Goal: Transaction & Acquisition: Obtain resource

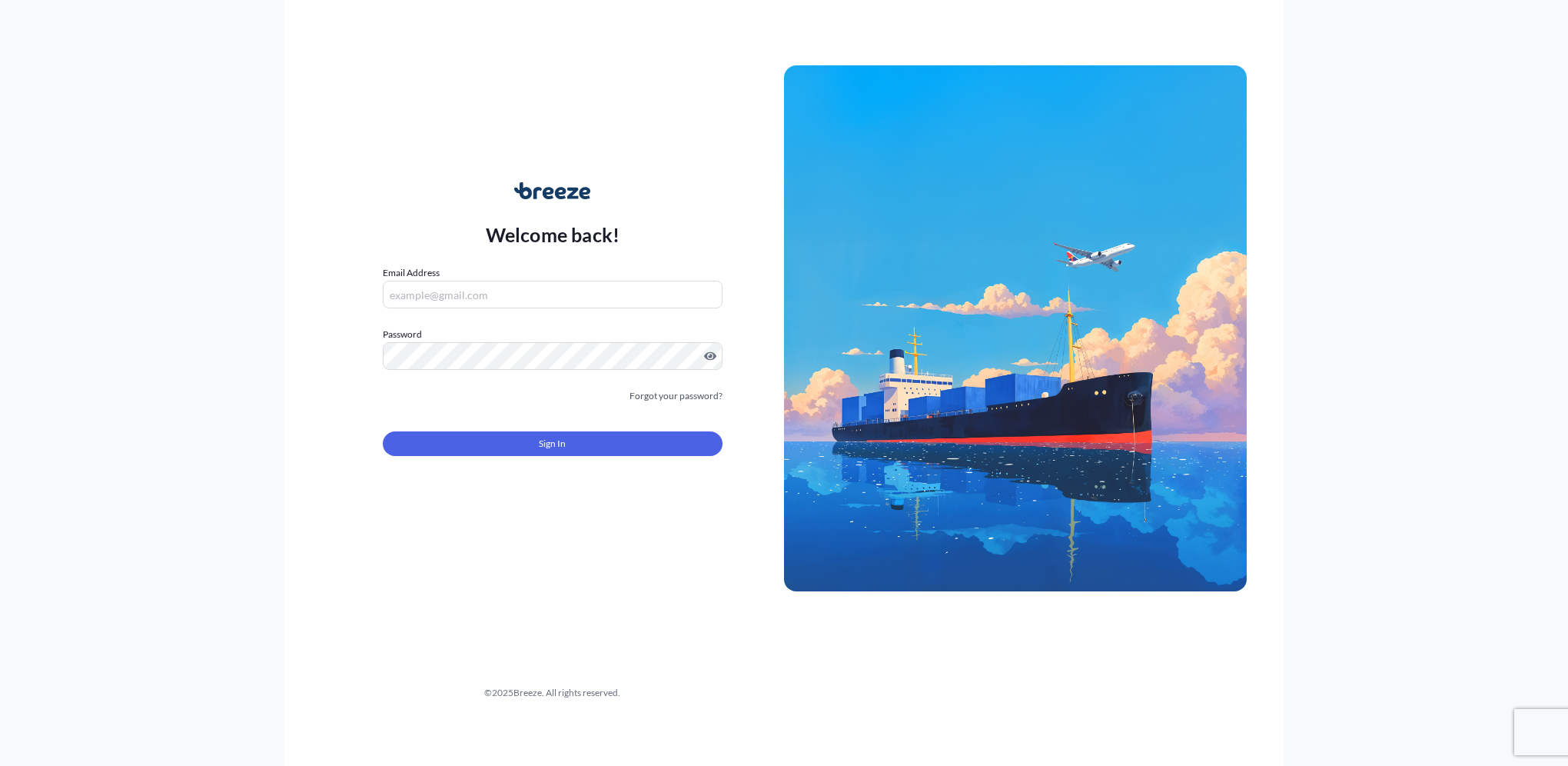
type input "[PERSON_NAME][EMAIL_ADDRESS][PERSON_NAME][DOMAIN_NAME]"
click at [555, 429] on div "Sign In" at bounding box center [553, 439] width 340 height 34
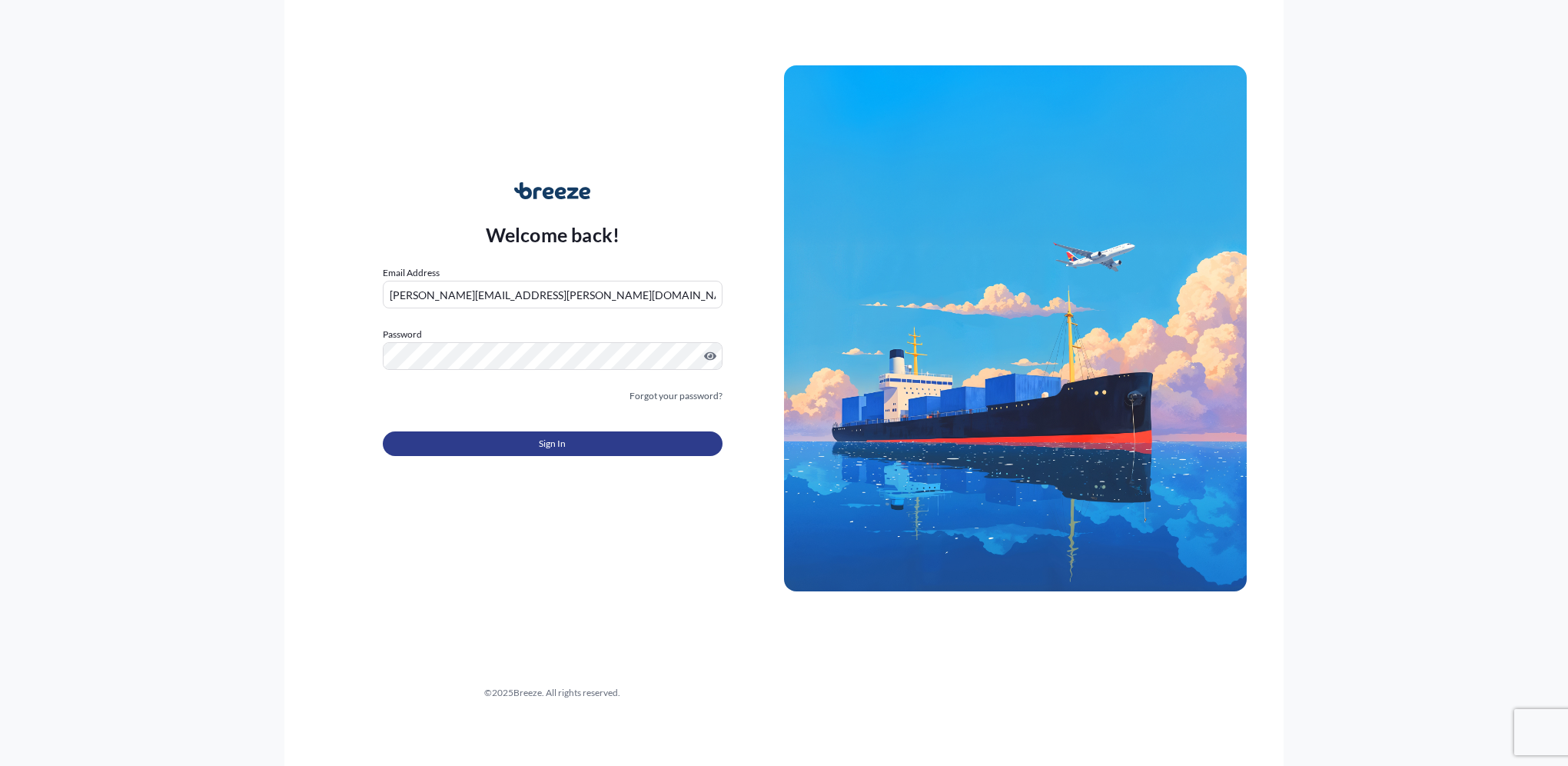
click at [557, 440] on span "Sign In" at bounding box center [553, 443] width 27 height 15
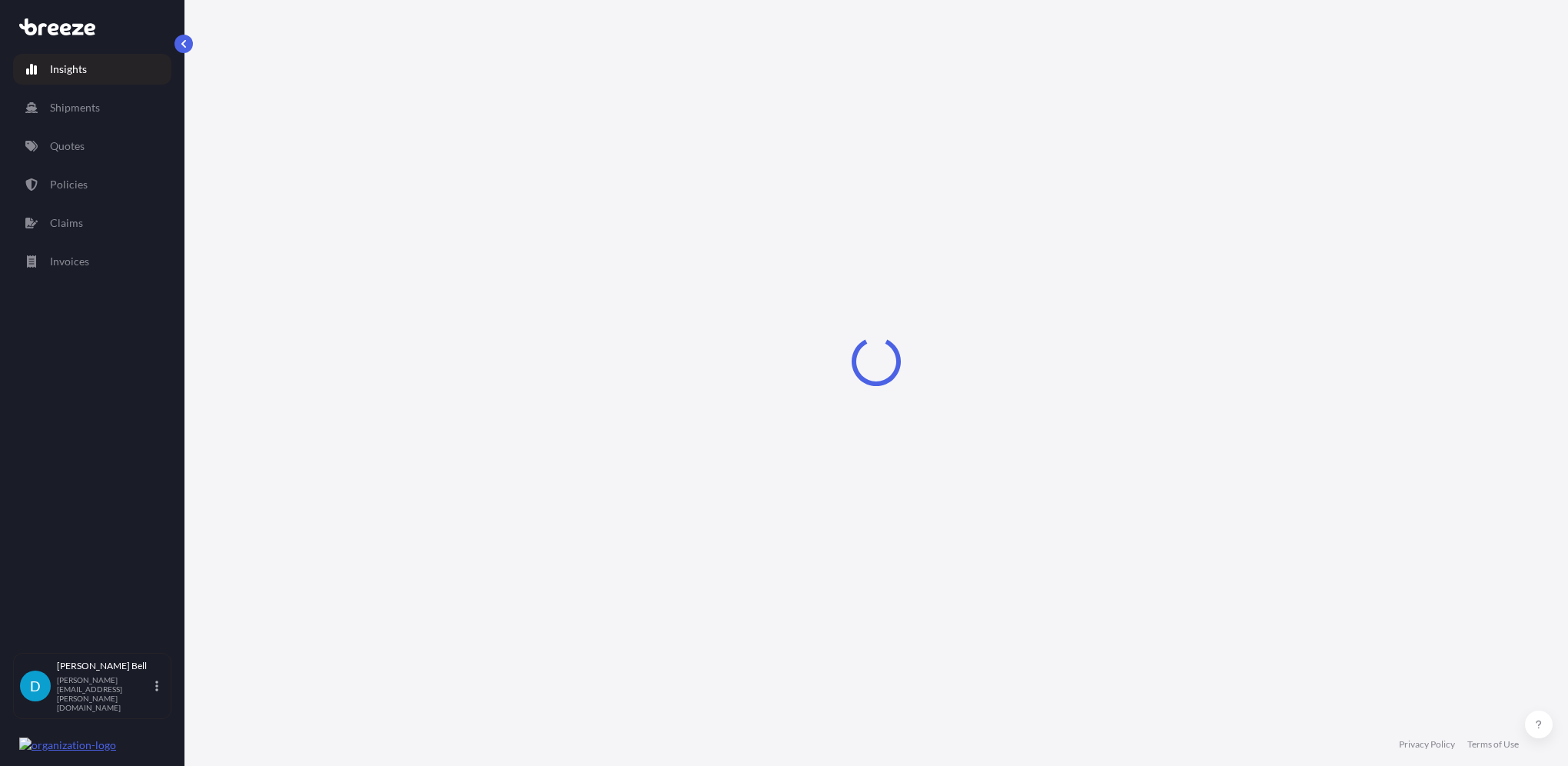
select select "2025"
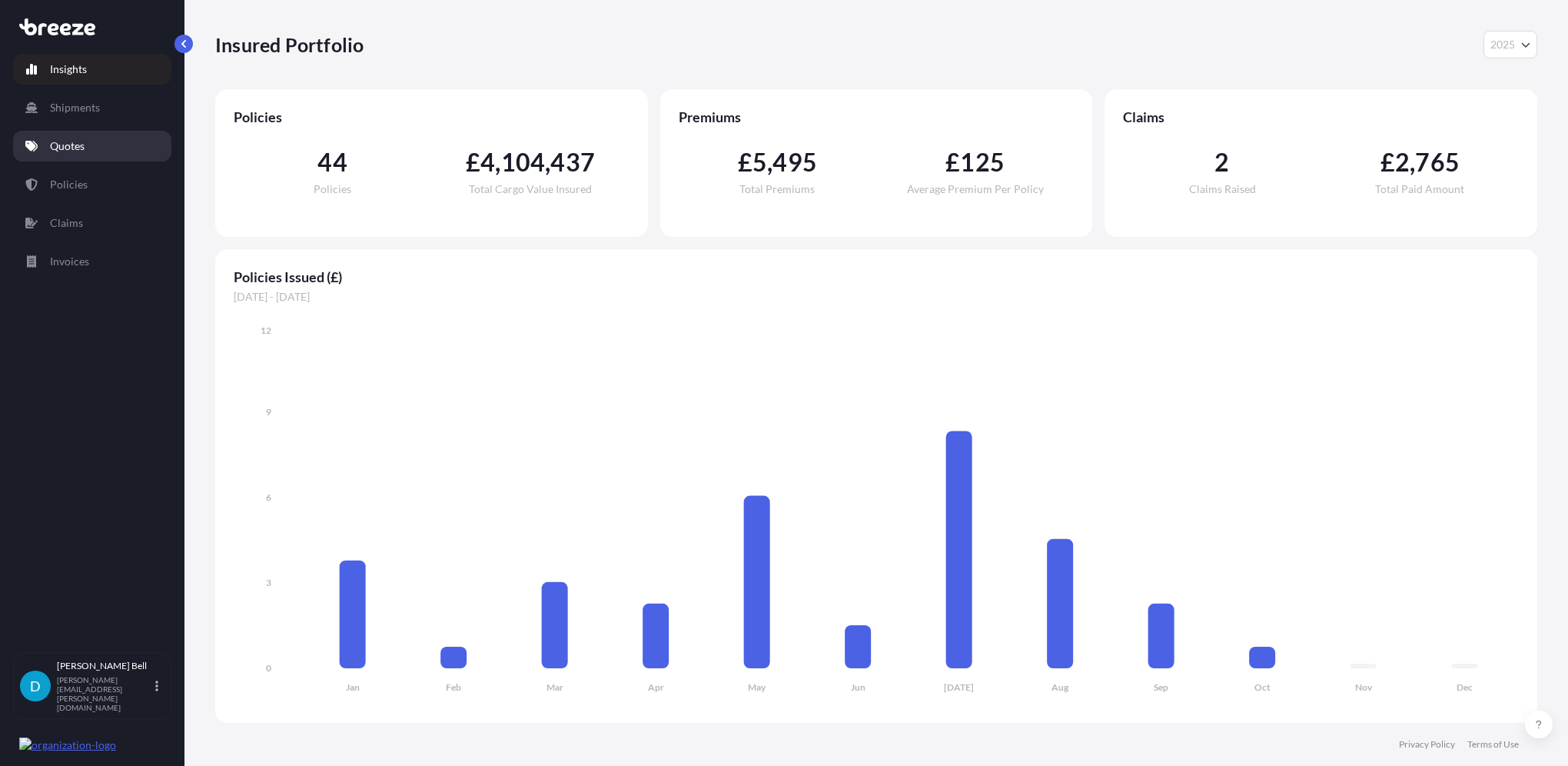
click at [63, 139] on p "Quotes" at bounding box center [66, 146] width 34 height 15
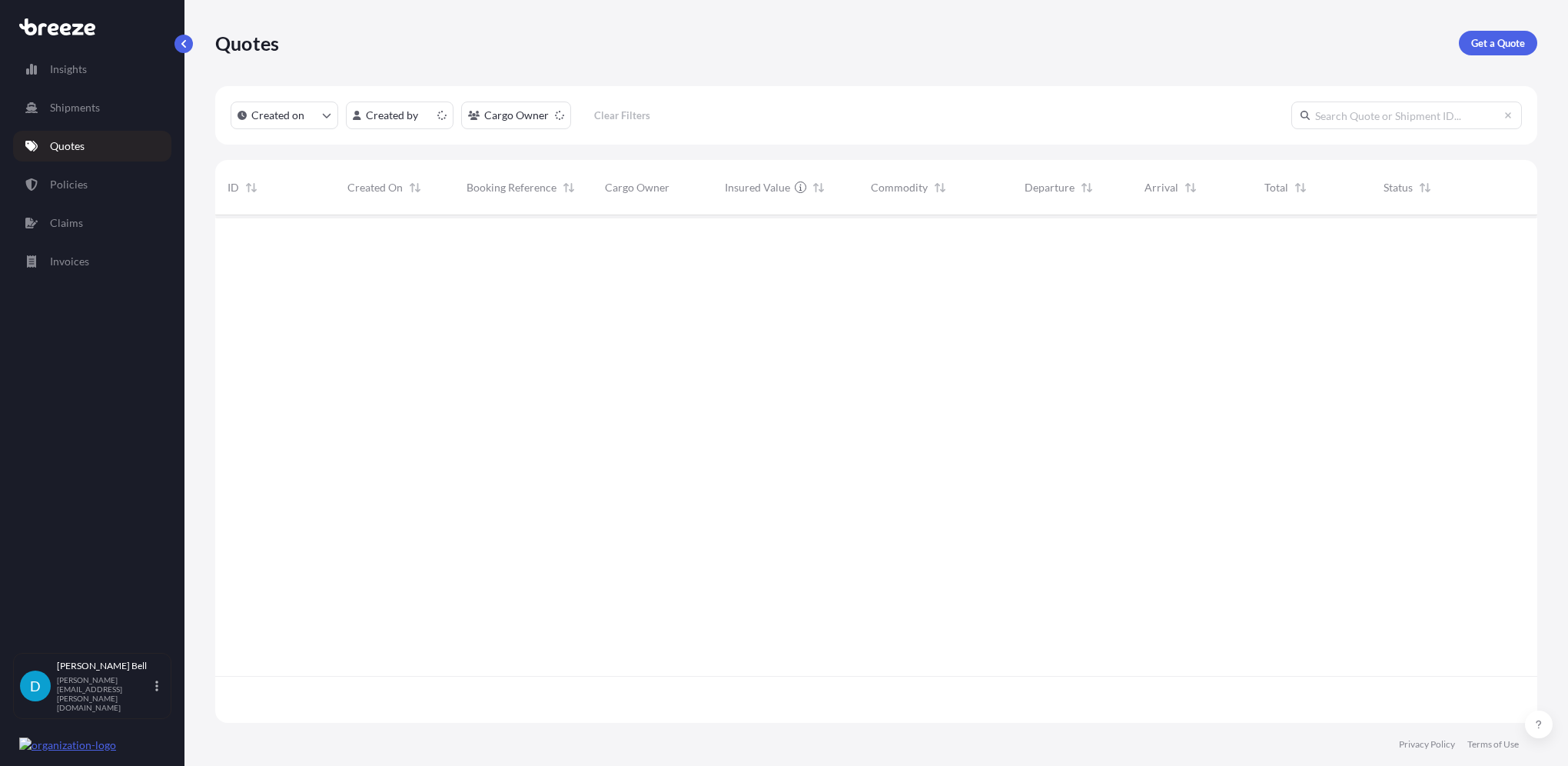
scroll to position [505, 1310]
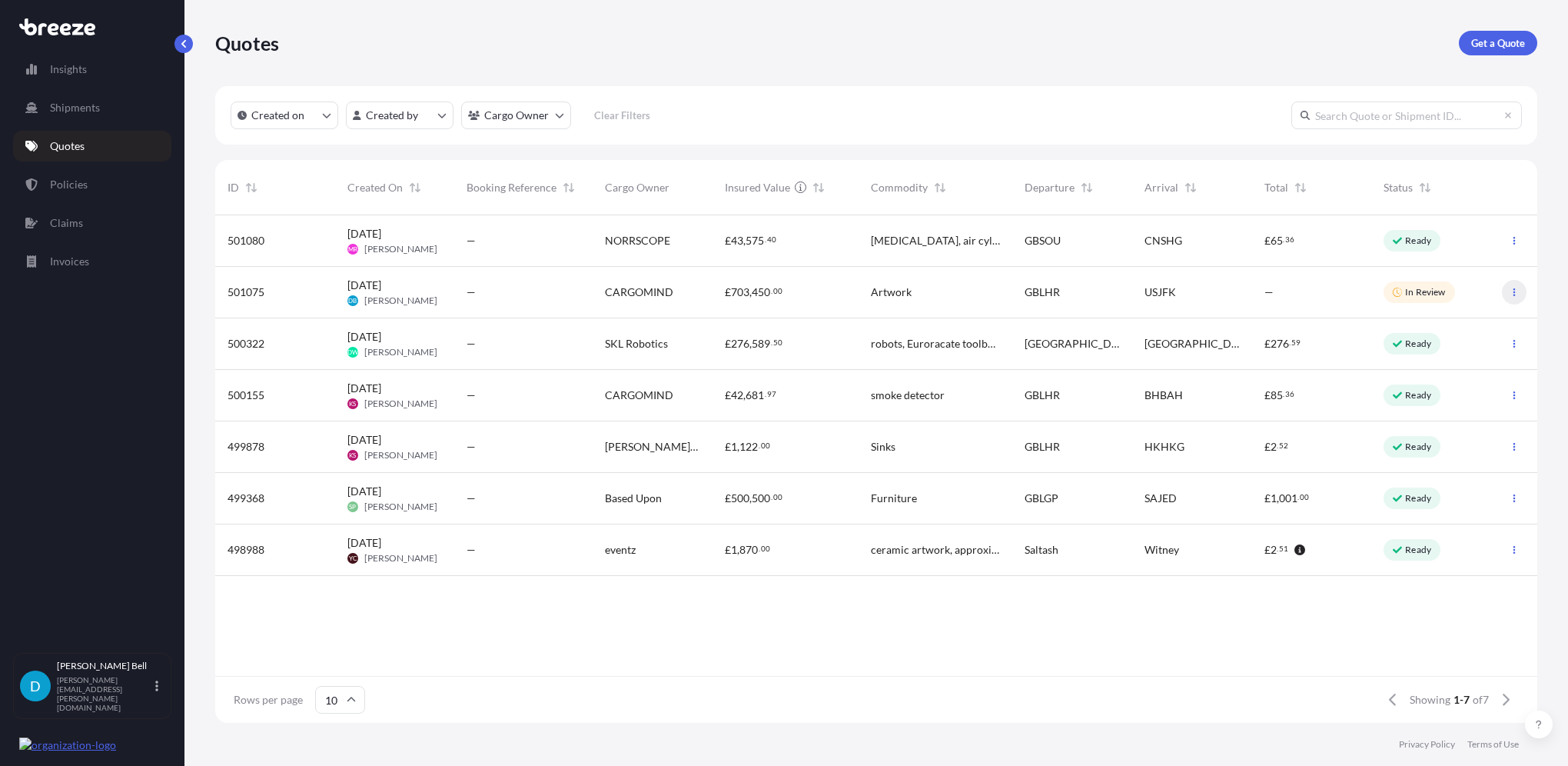
click at [1516, 290] on icon "button" at bounding box center [1514, 292] width 10 height 10
click at [1526, 46] on link "Get a Quote" at bounding box center [1498, 42] width 78 height 25
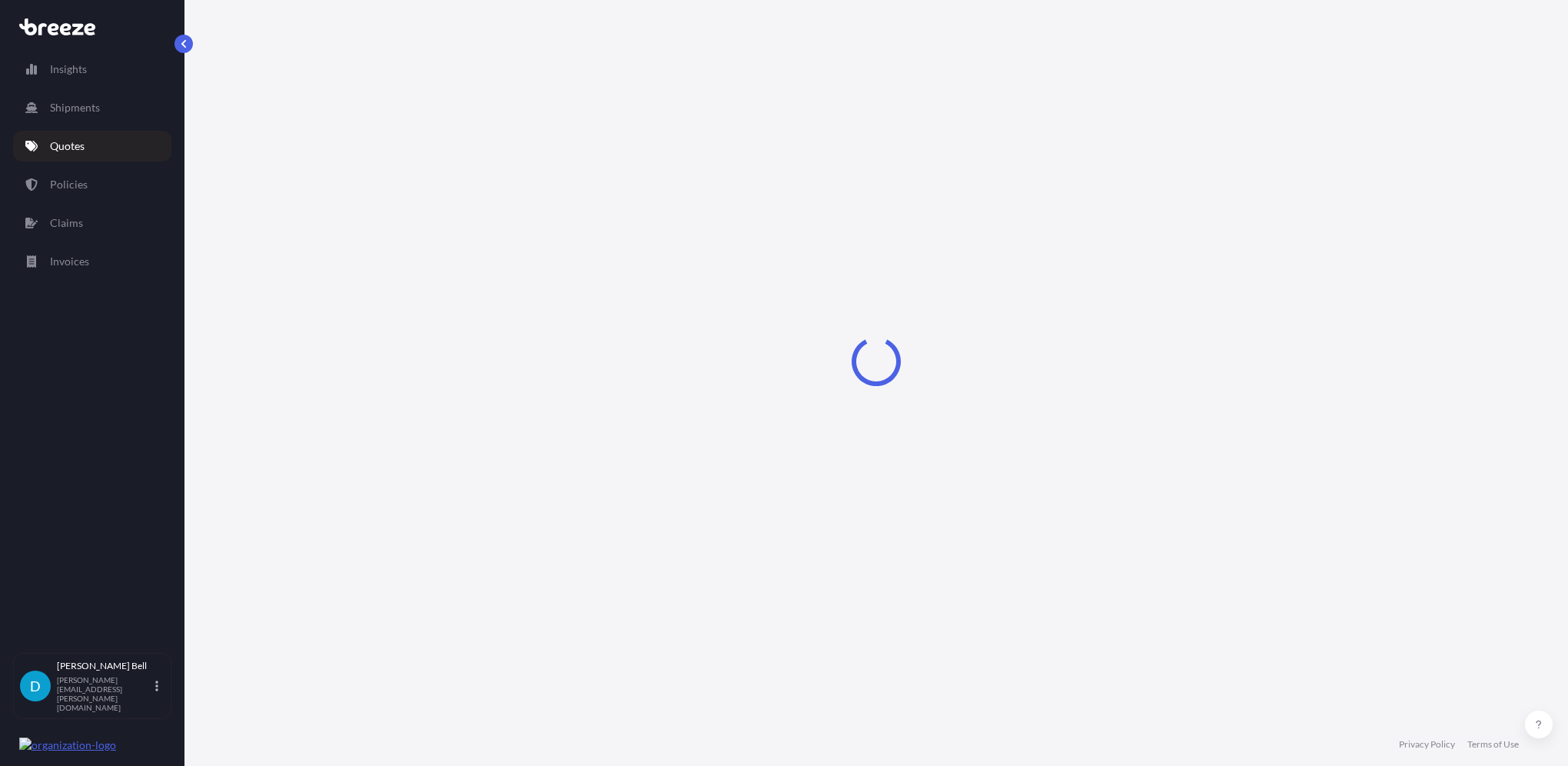
select select "Sea"
select select "1"
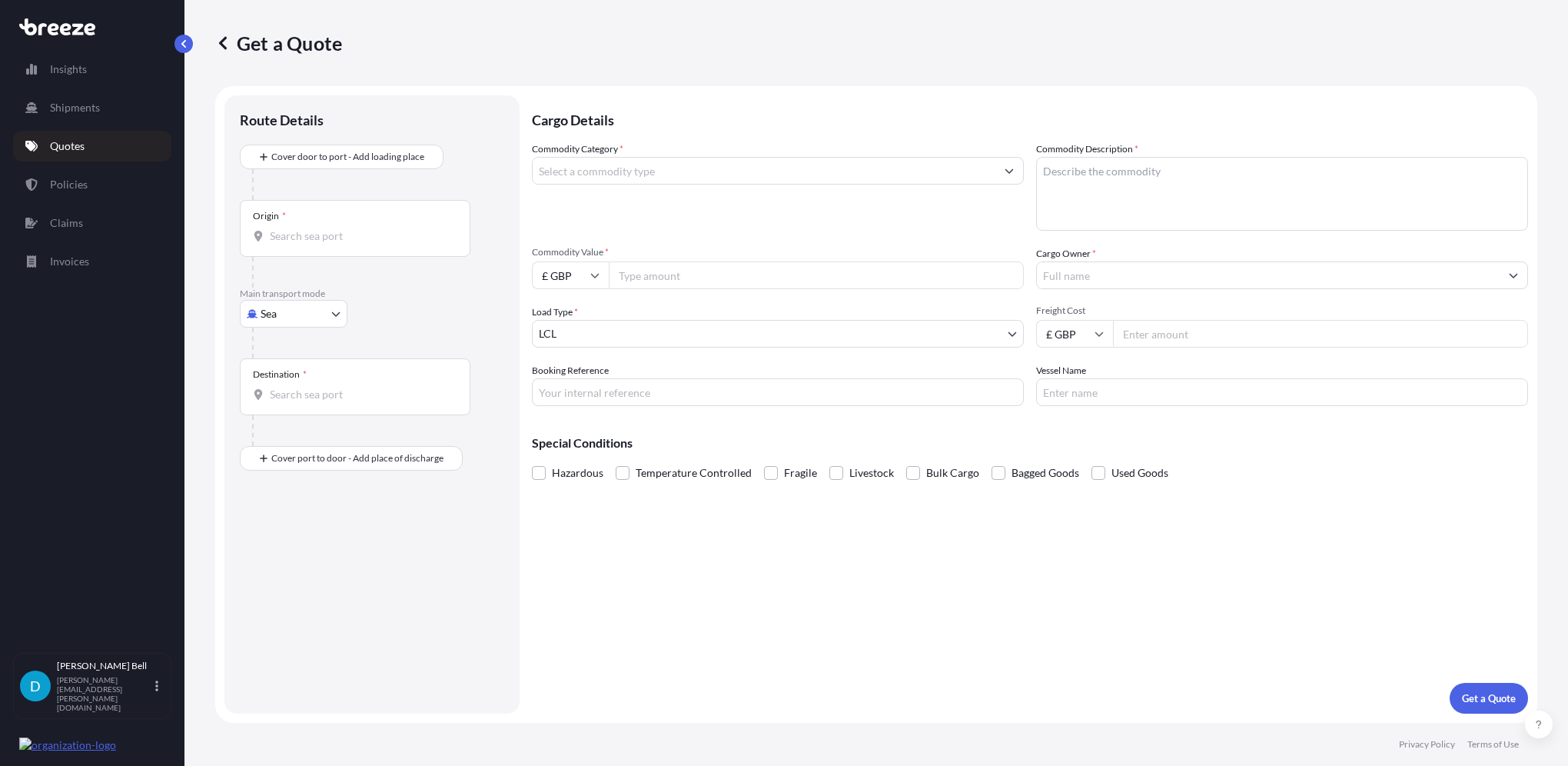
click at [309, 307] on body "Insights Shipments Quotes Policies Claims Invoices D [PERSON_NAME] [PERSON_NAME…" at bounding box center [784, 383] width 1568 height 766
click at [298, 378] on div "Air" at bounding box center [293, 381] width 95 height 28
select select "Air"
click at [315, 235] on input "Origin *" at bounding box center [360, 242] width 182 height 15
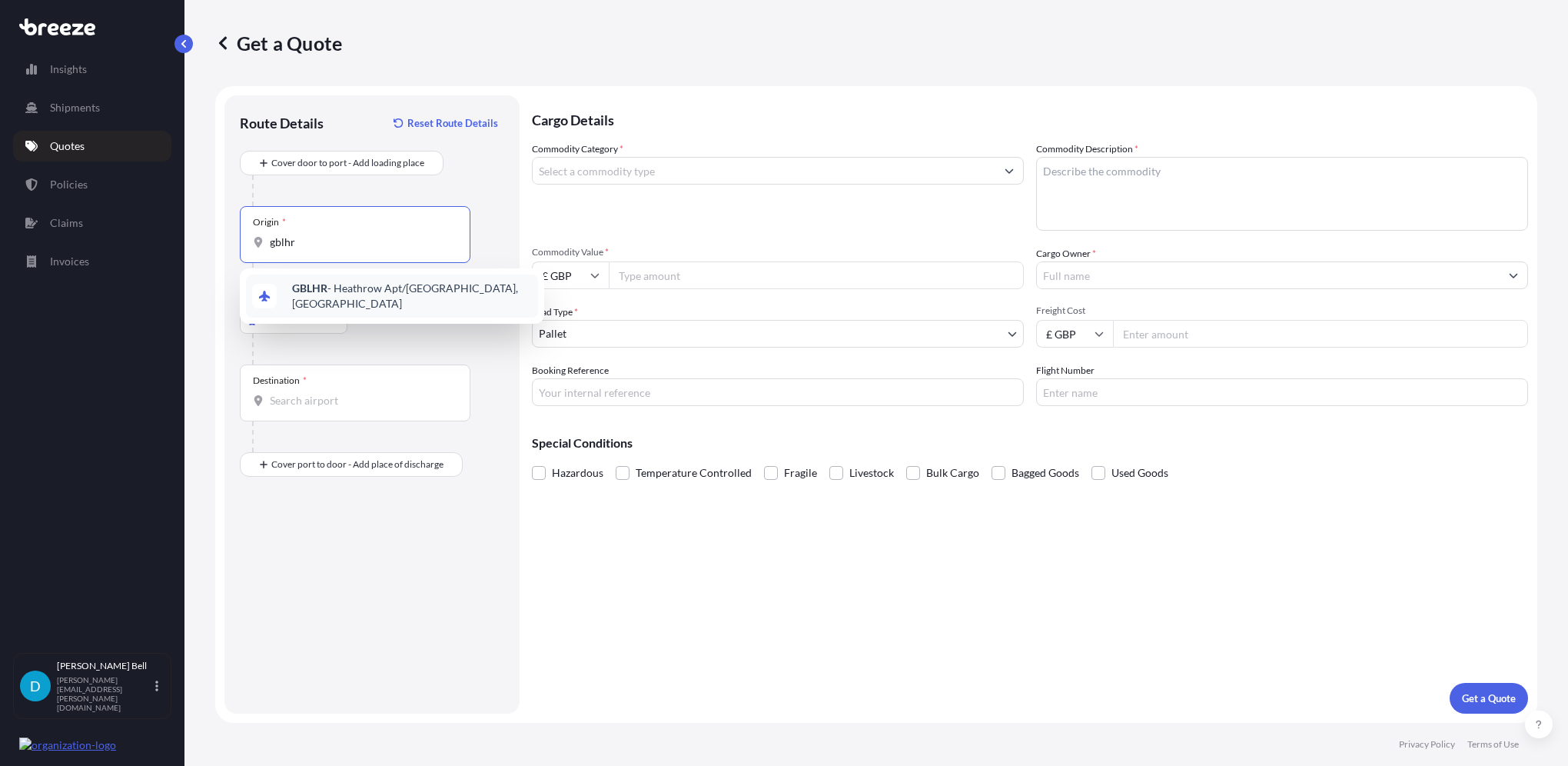
click at [321, 290] on b "GBLHR" at bounding box center [310, 288] width 35 height 13
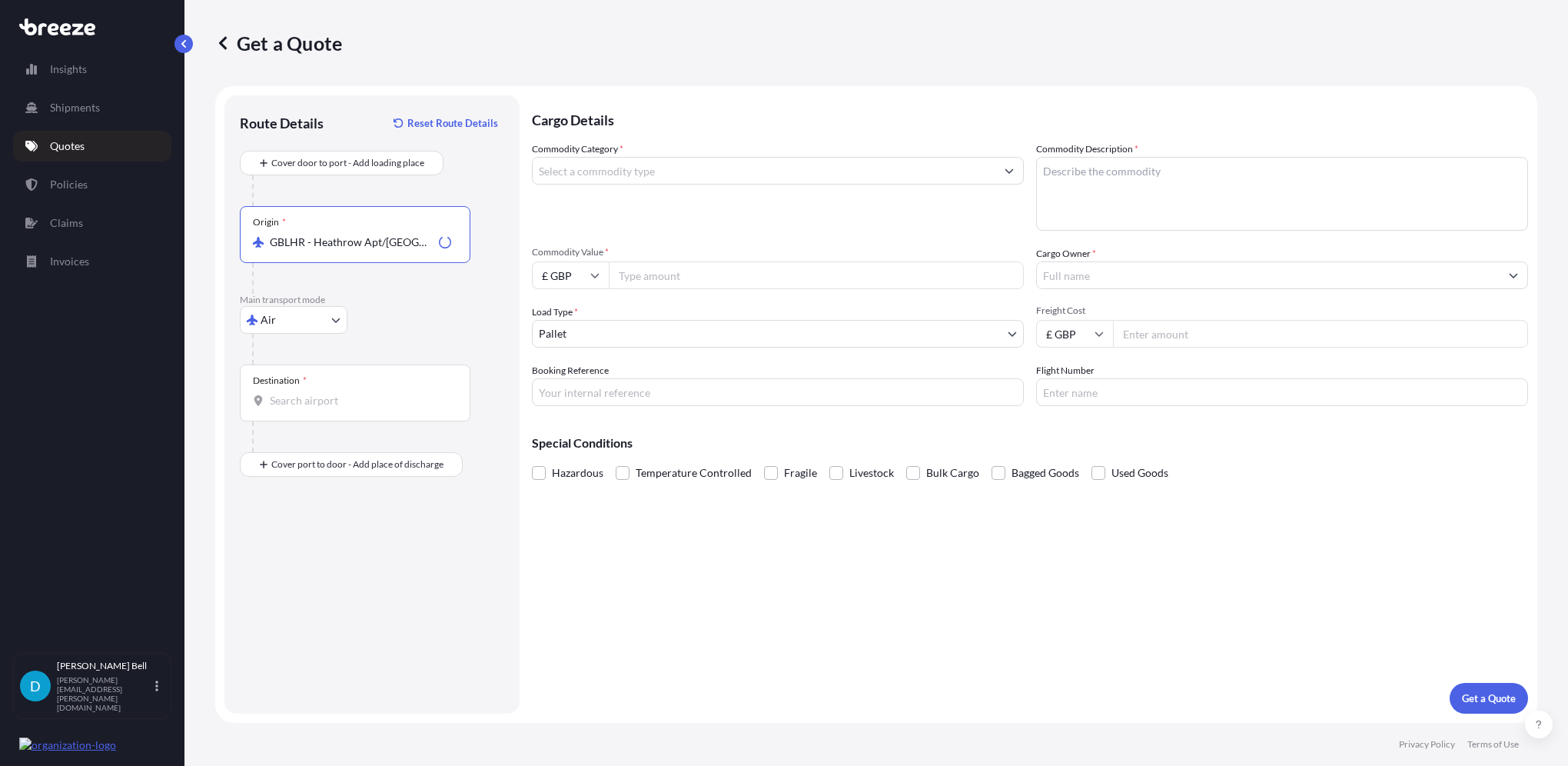
type input "GBLHR - Heathrow Apt/[GEOGRAPHIC_DATA], [GEOGRAPHIC_DATA]"
drag, startPoint x: 302, startPoint y: 401, endPoint x: 281, endPoint y: 385, distance: 26.4
click at [288, 390] on div "Destination *" at bounding box center [356, 393] width 231 height 57
click at [288, 393] on input "Destination *" at bounding box center [360, 401] width 182 height 15
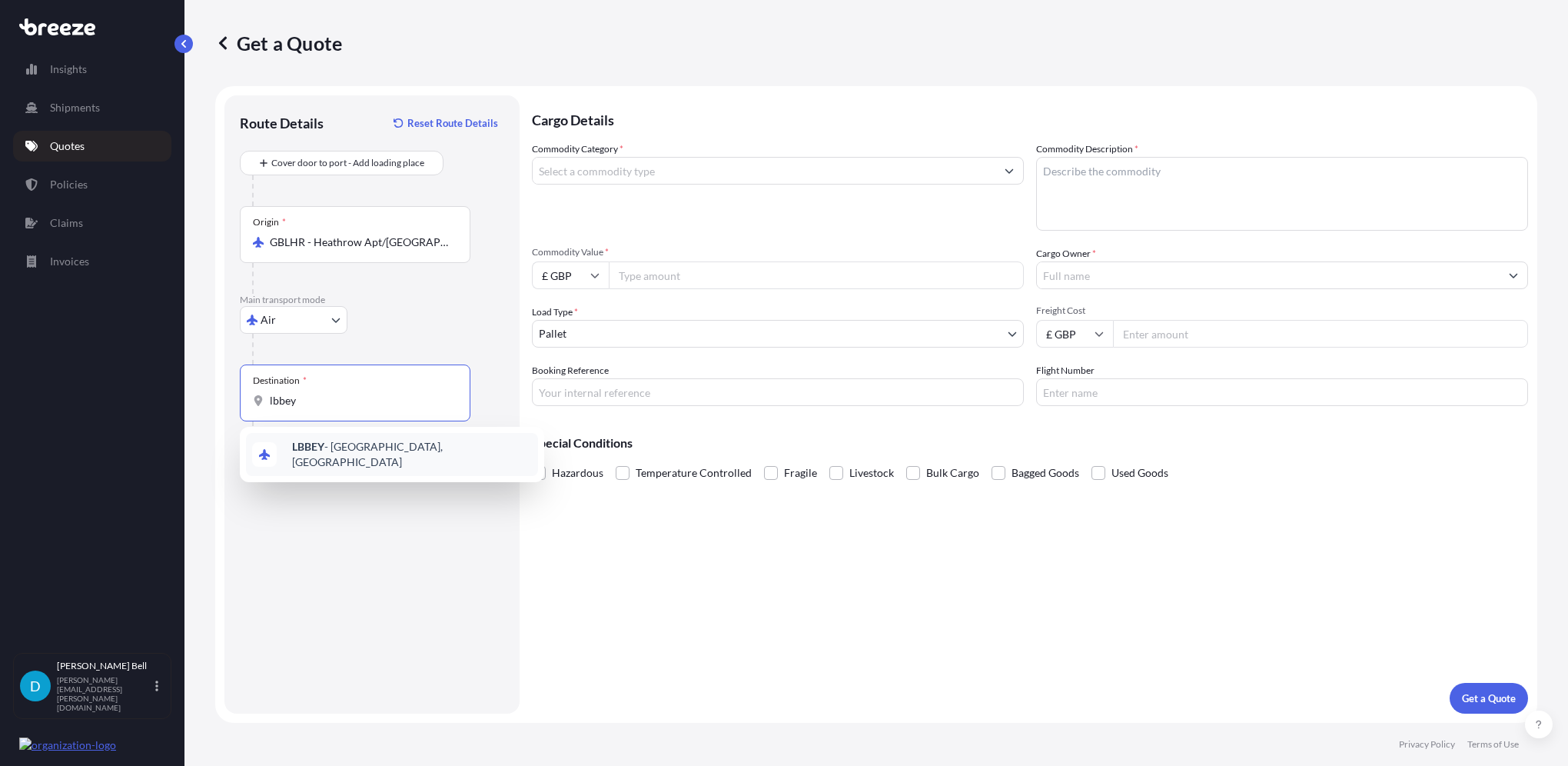
click at [343, 448] on span "LBBEY - [GEOGRAPHIC_DATA], [GEOGRAPHIC_DATA]" at bounding box center [412, 454] width 240 height 30
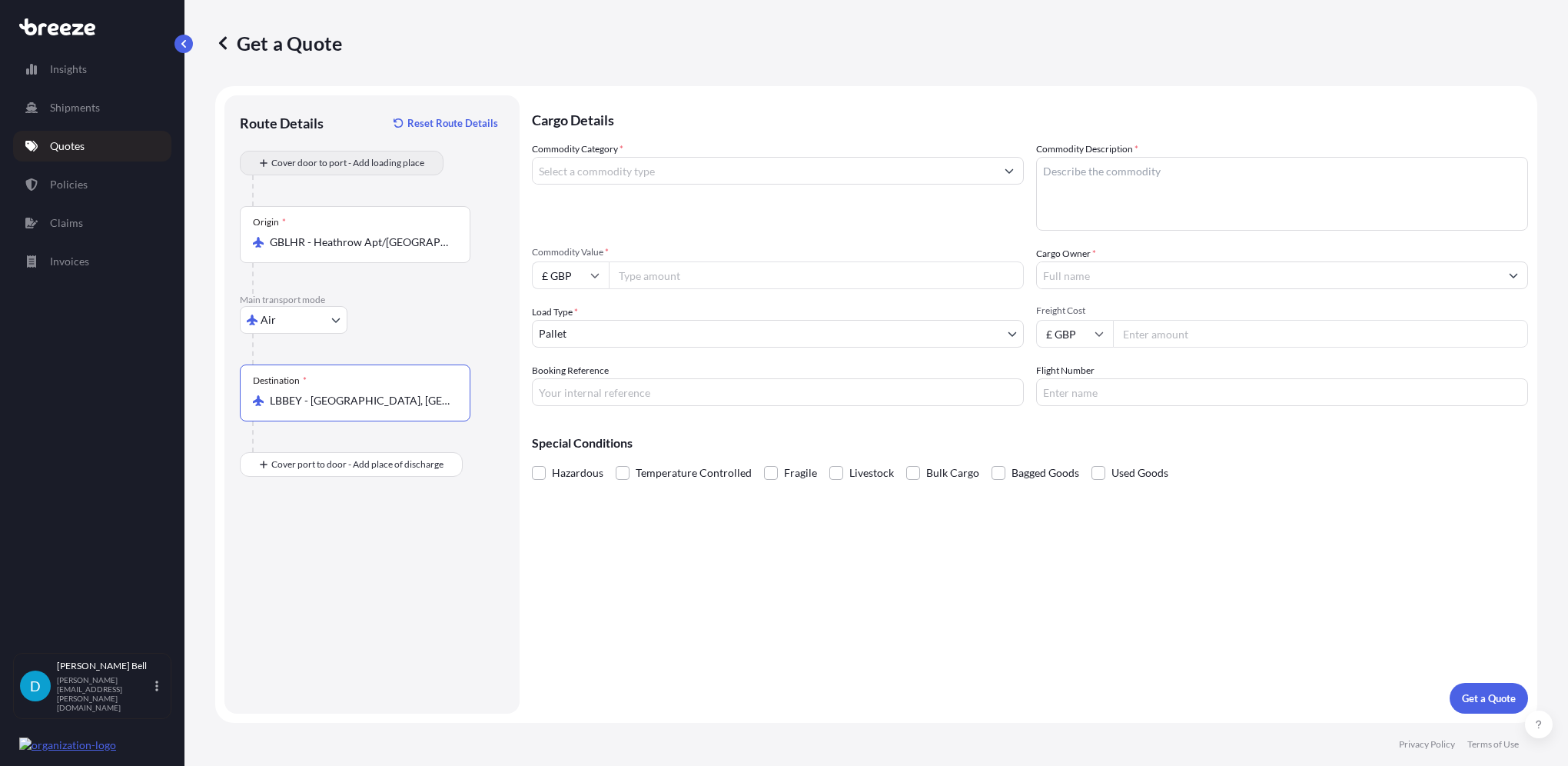
type input "LBBEY - [GEOGRAPHIC_DATA], [GEOGRAPHIC_DATA]"
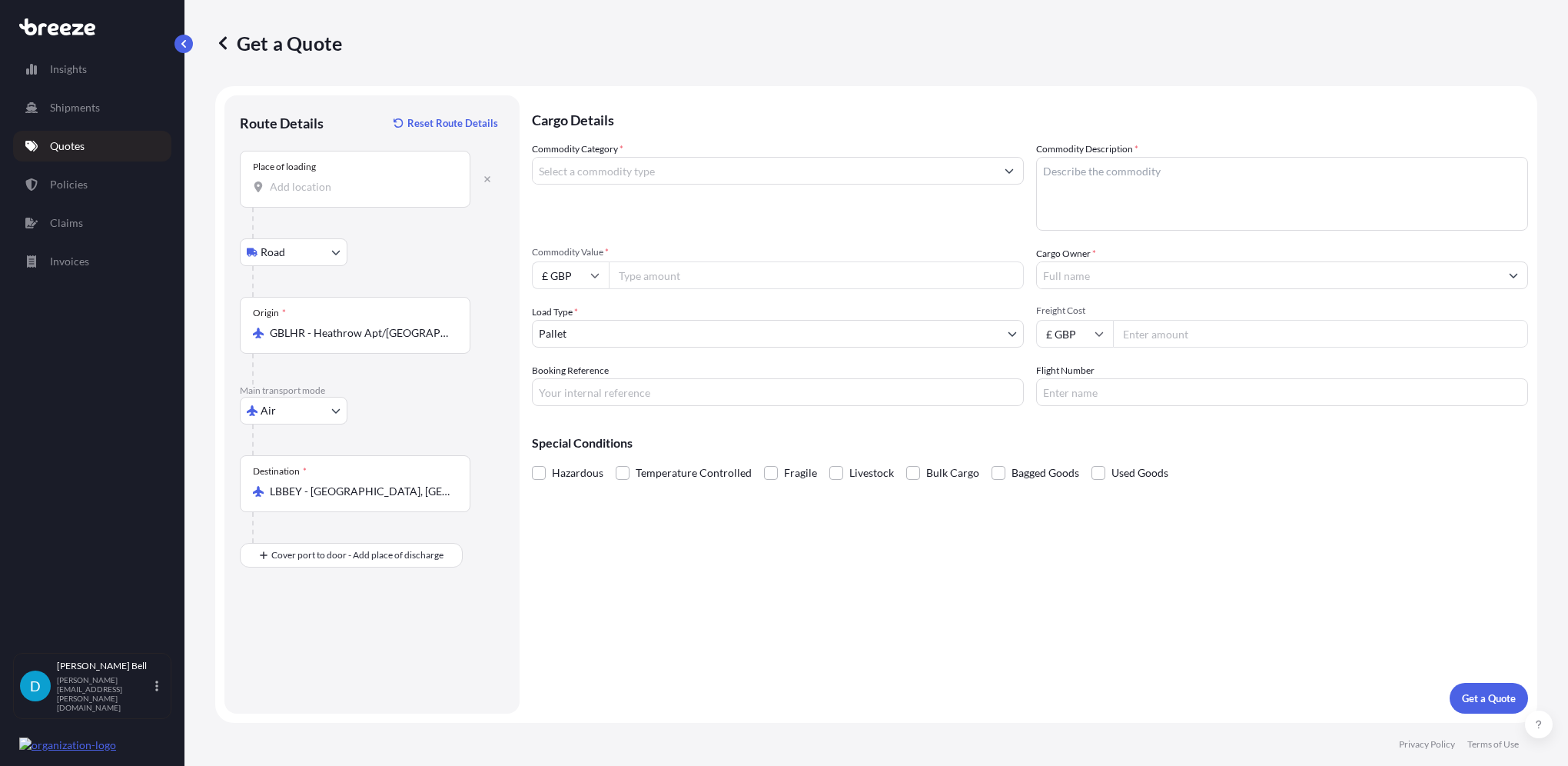
click at [341, 191] on input "Place of loading" at bounding box center [360, 187] width 182 height 15
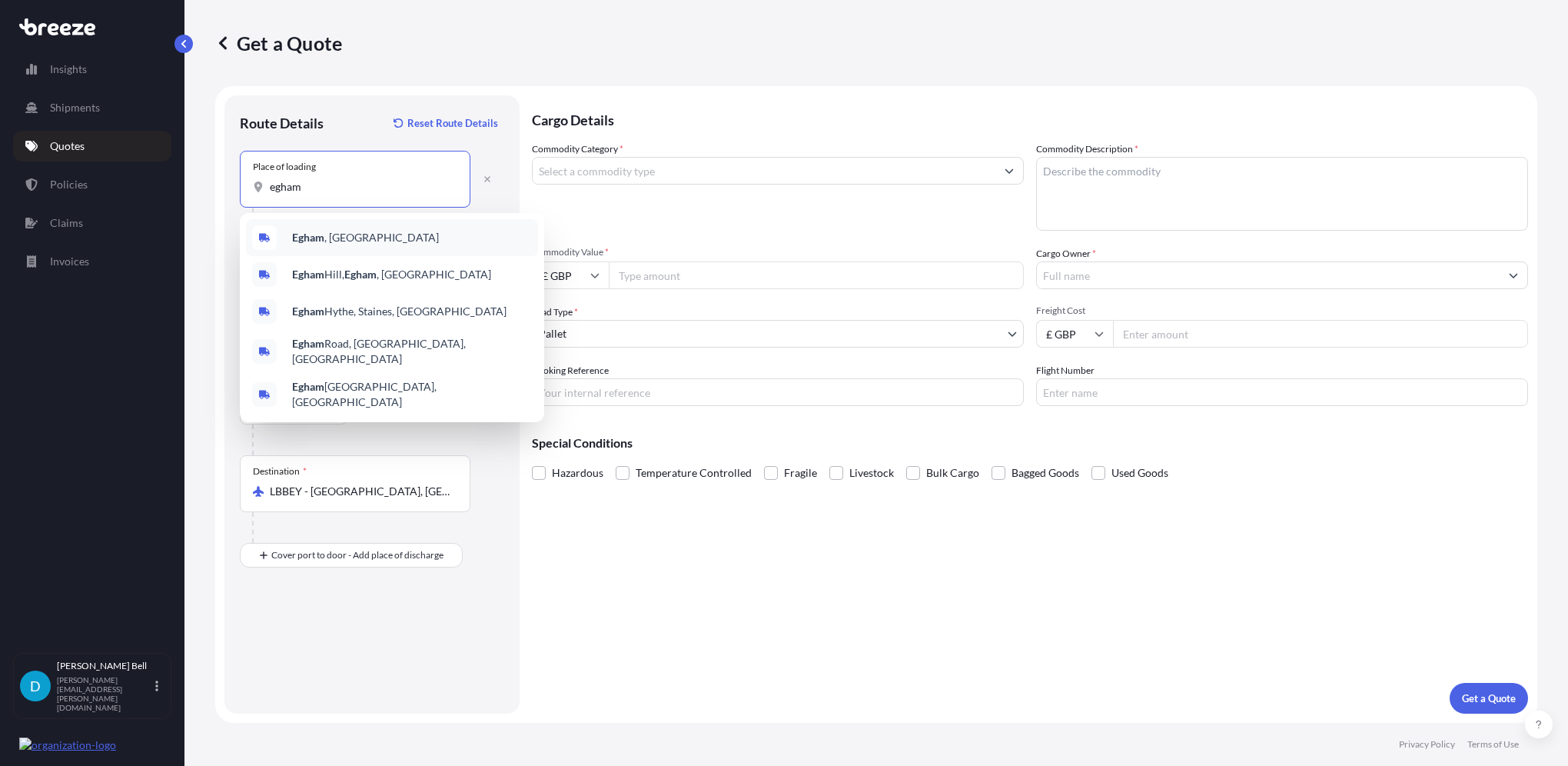
click at [319, 232] on b "Egham" at bounding box center [308, 237] width 32 height 13
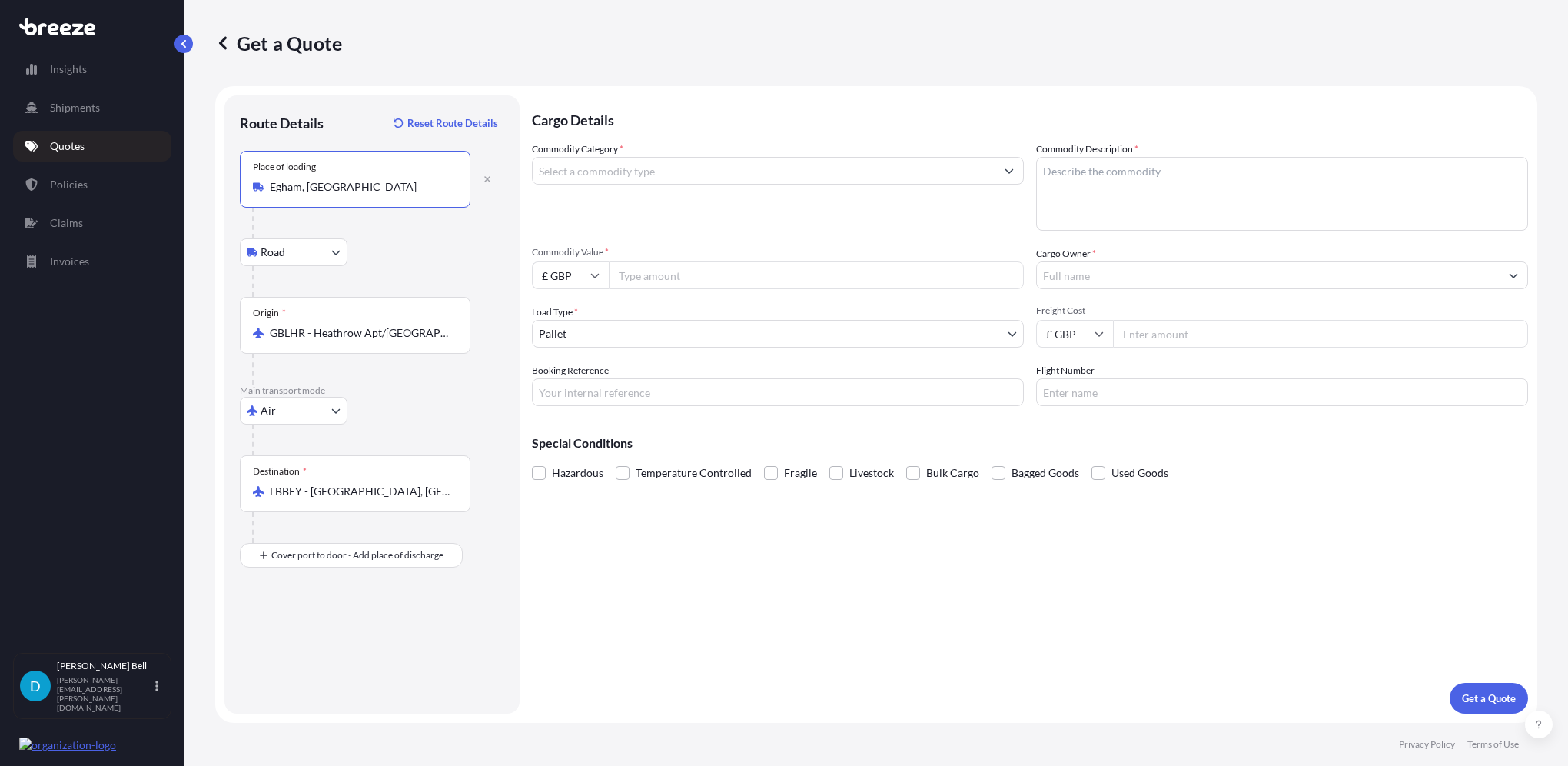
type input "Egham, [GEOGRAPHIC_DATA]"
click at [643, 169] on input "Commodity Category *" at bounding box center [764, 171] width 463 height 28
type input "m"
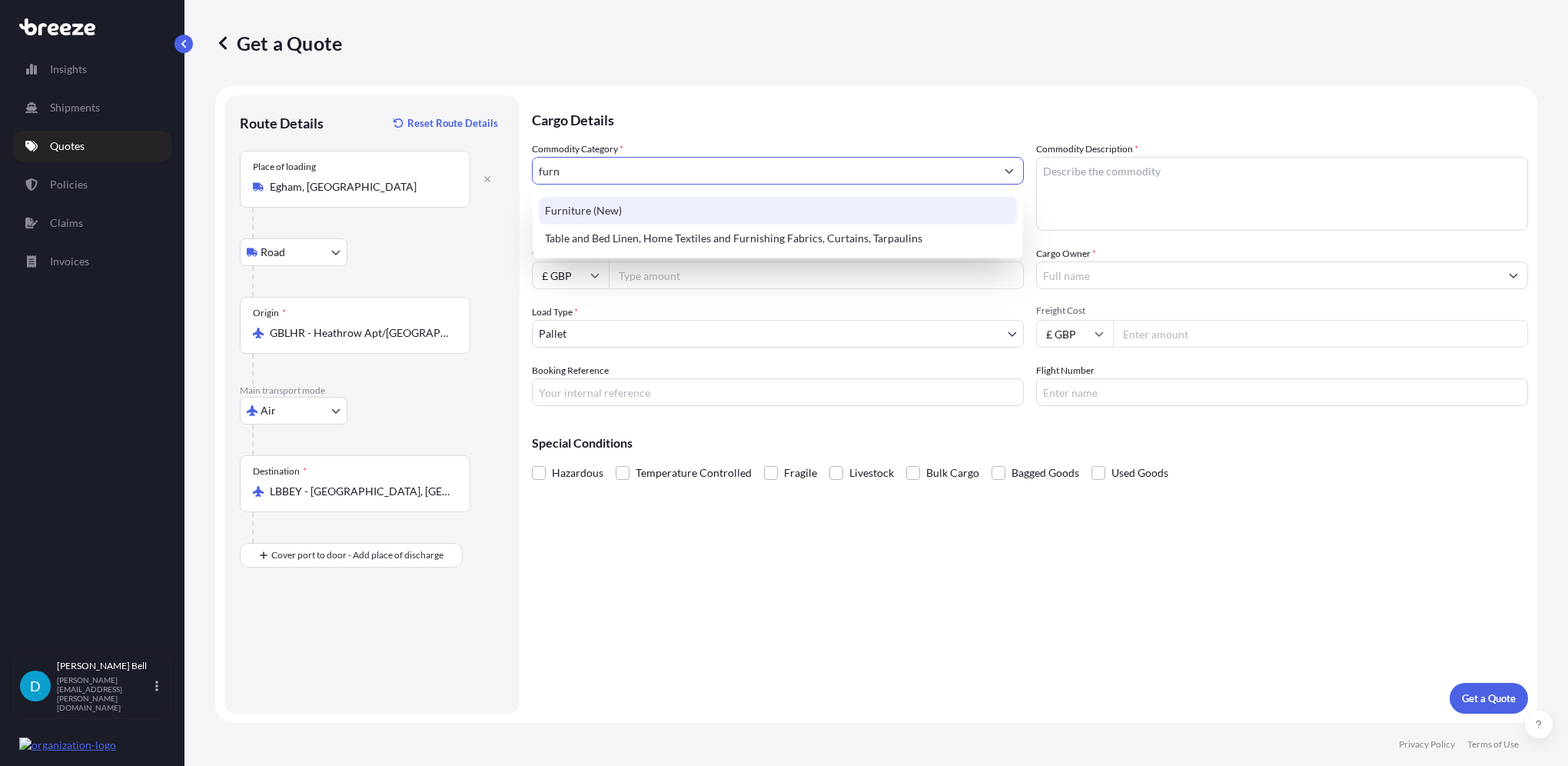
click at [627, 218] on div "Furniture (New)" at bounding box center [778, 211] width 478 height 28
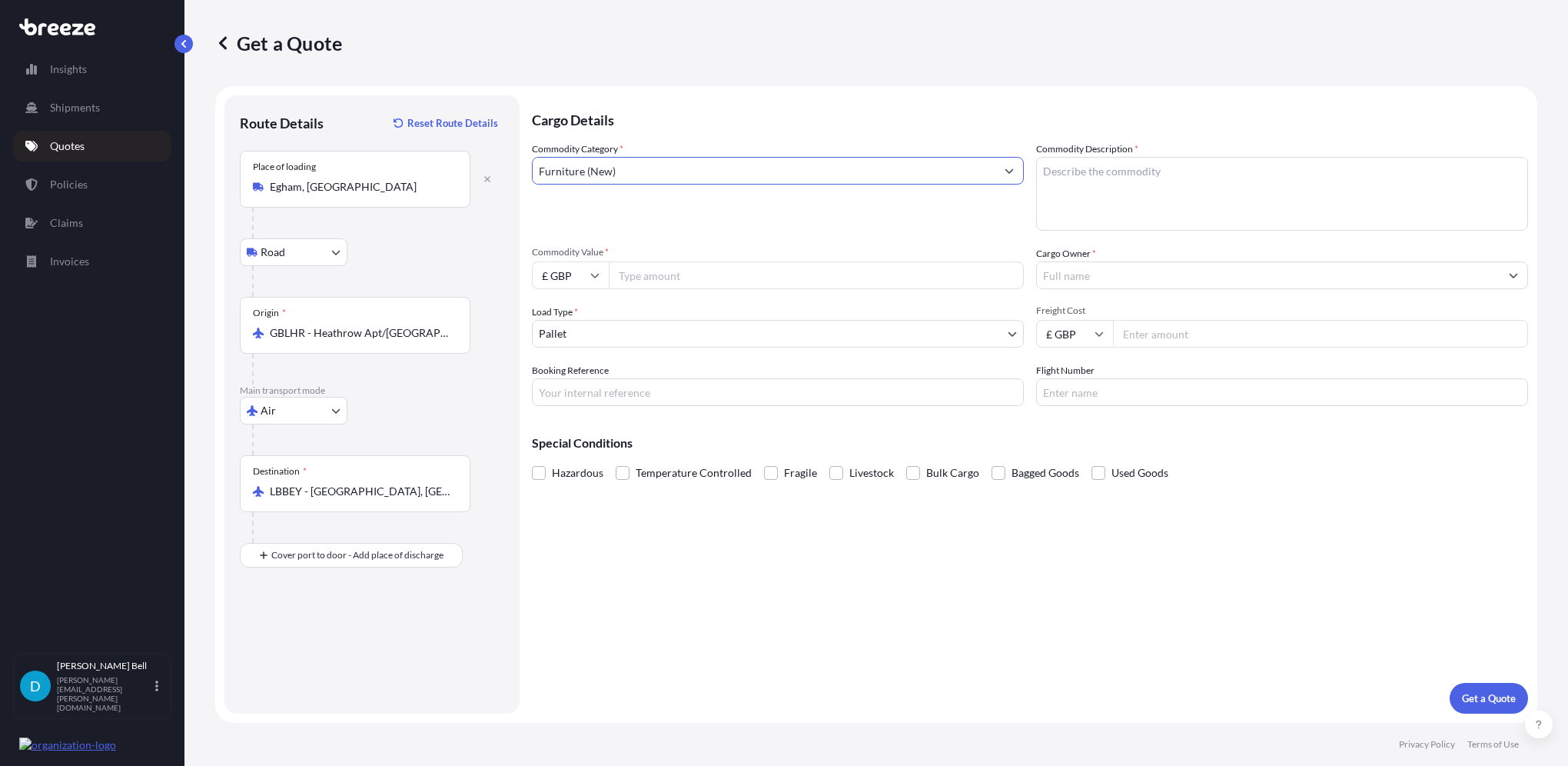
type input "Furniture (New)"
click at [1187, 187] on textarea "Commodity Description *" at bounding box center [1282, 194] width 492 height 74
type textarea "Mirror (Crated)"
click at [722, 284] on input "Commodity Value *" at bounding box center [816, 275] width 415 height 28
type input "376"
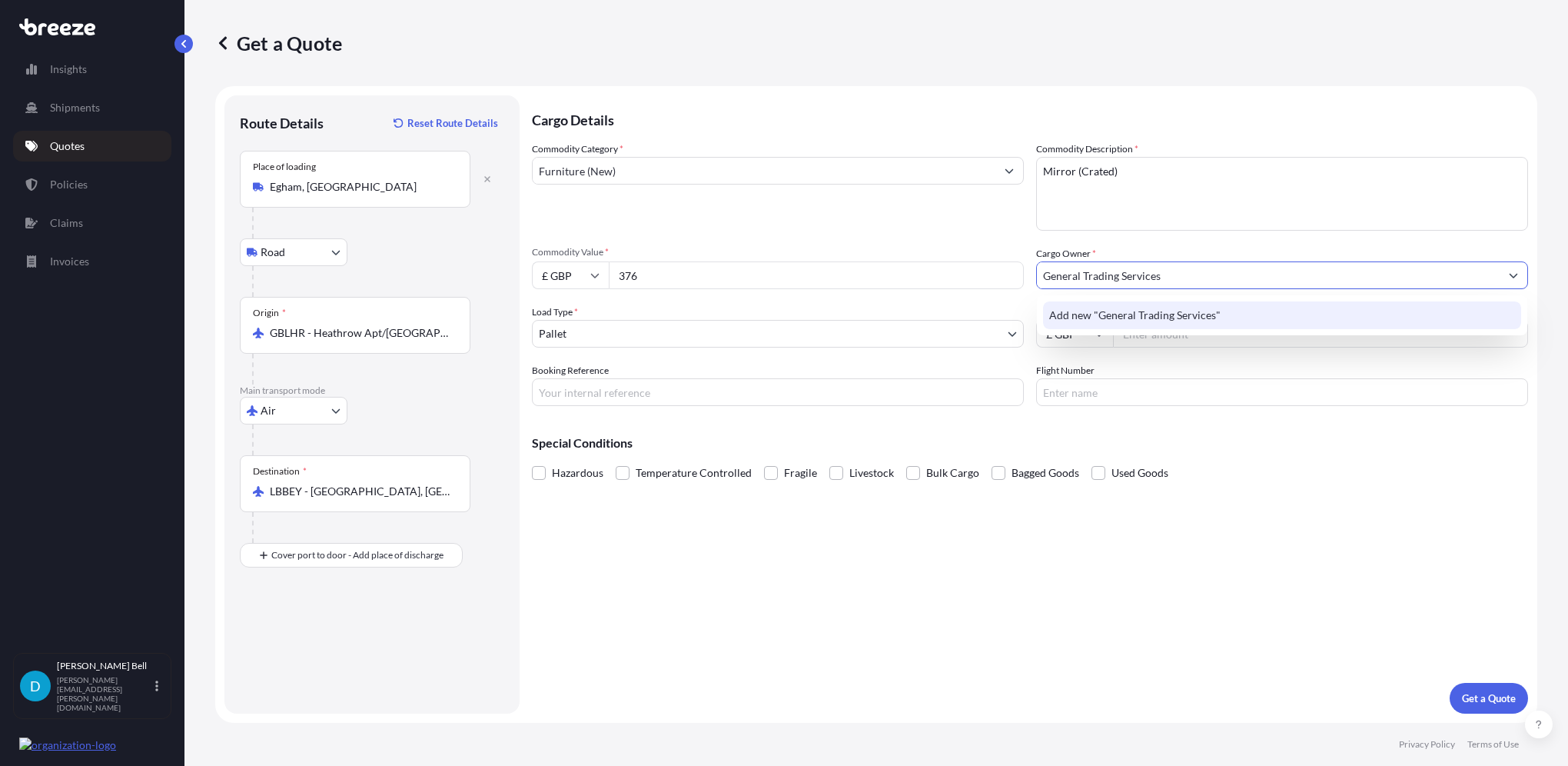
drag, startPoint x: 1124, startPoint y: 280, endPoint x: 1083, endPoint y: 280, distance: 41.0
click at [1083, 280] on input "General Trading Services" at bounding box center [1268, 275] width 463 height 28
type input "General Transportation Service"
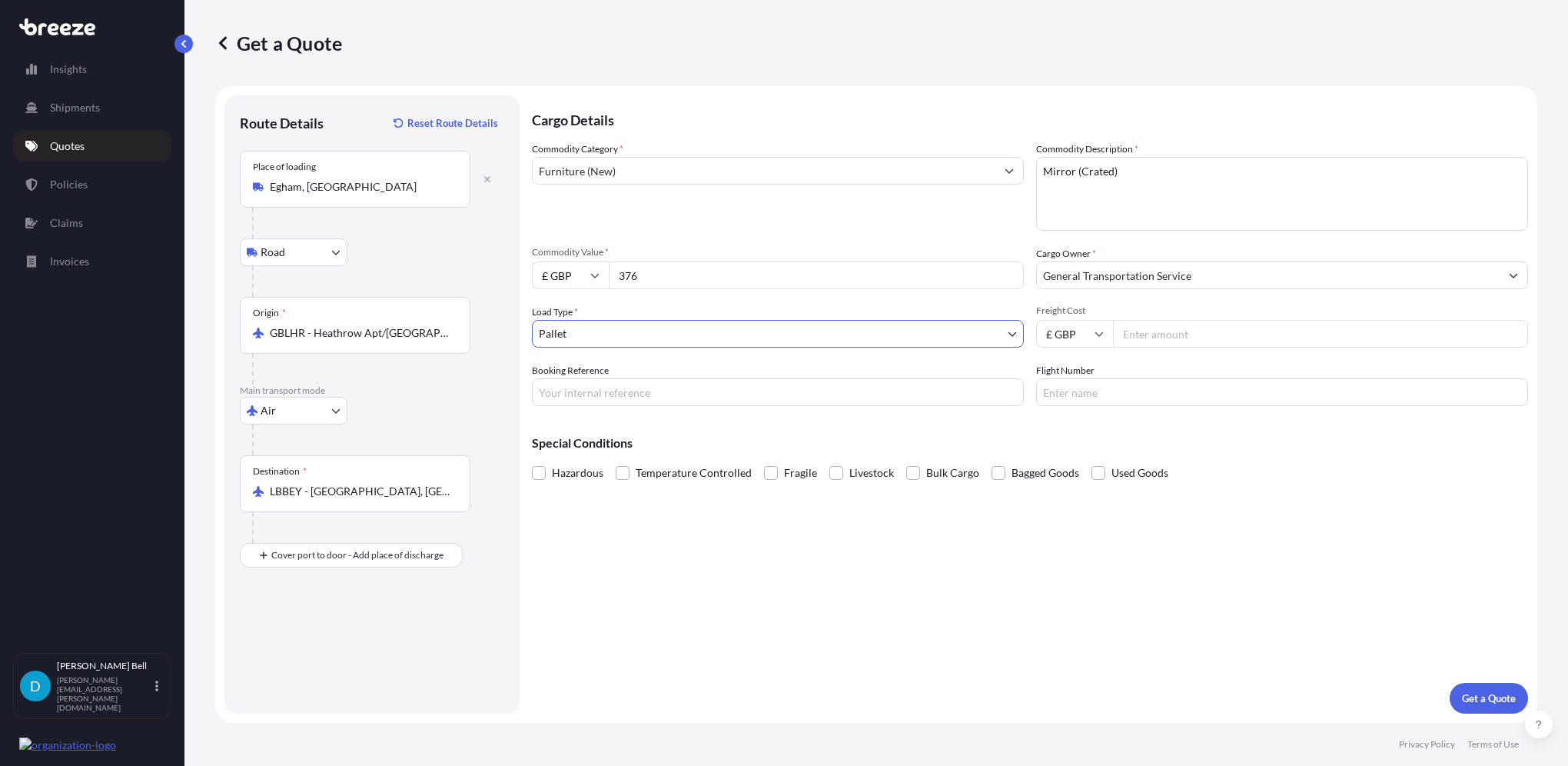
click at [1220, 285] on input "General Transportation Service" at bounding box center [1268, 275] width 463 height 28
type input "General Transportation Services"
click at [711, 338] on body "0 options available. 1 option available. 0 options available. 1 option availabl…" at bounding box center [784, 383] width 1568 height 766
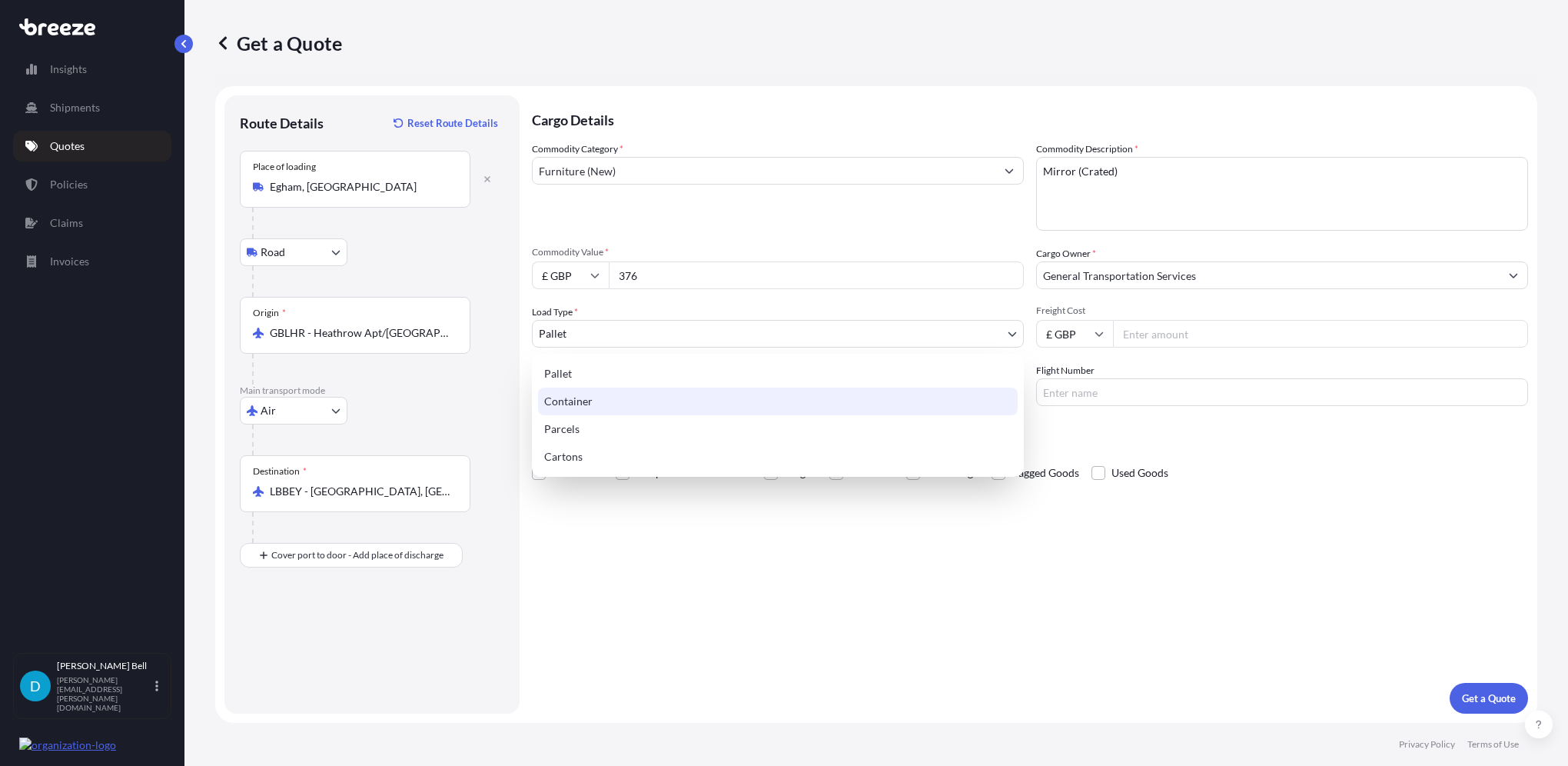
click at [659, 407] on div "Container" at bounding box center [778, 401] width 480 height 28
select select "2"
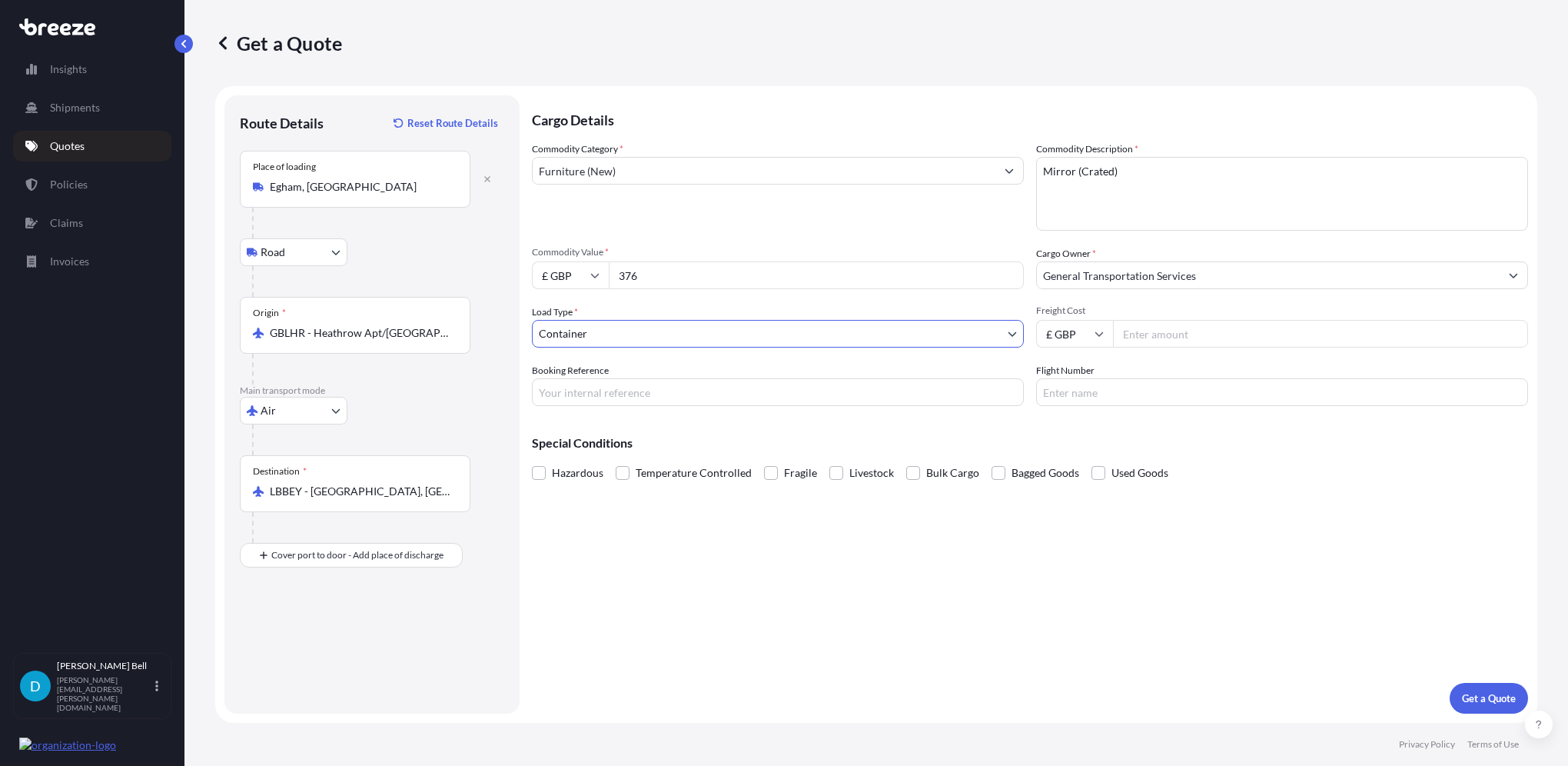
click at [1220, 332] on input "Freight Cost" at bounding box center [1321, 333] width 415 height 28
click at [1230, 336] on input "Freight Cost" at bounding box center [1321, 333] width 415 height 28
type input "501.02"
click at [1486, 701] on p "Get a Quote" at bounding box center [1489, 698] width 54 height 15
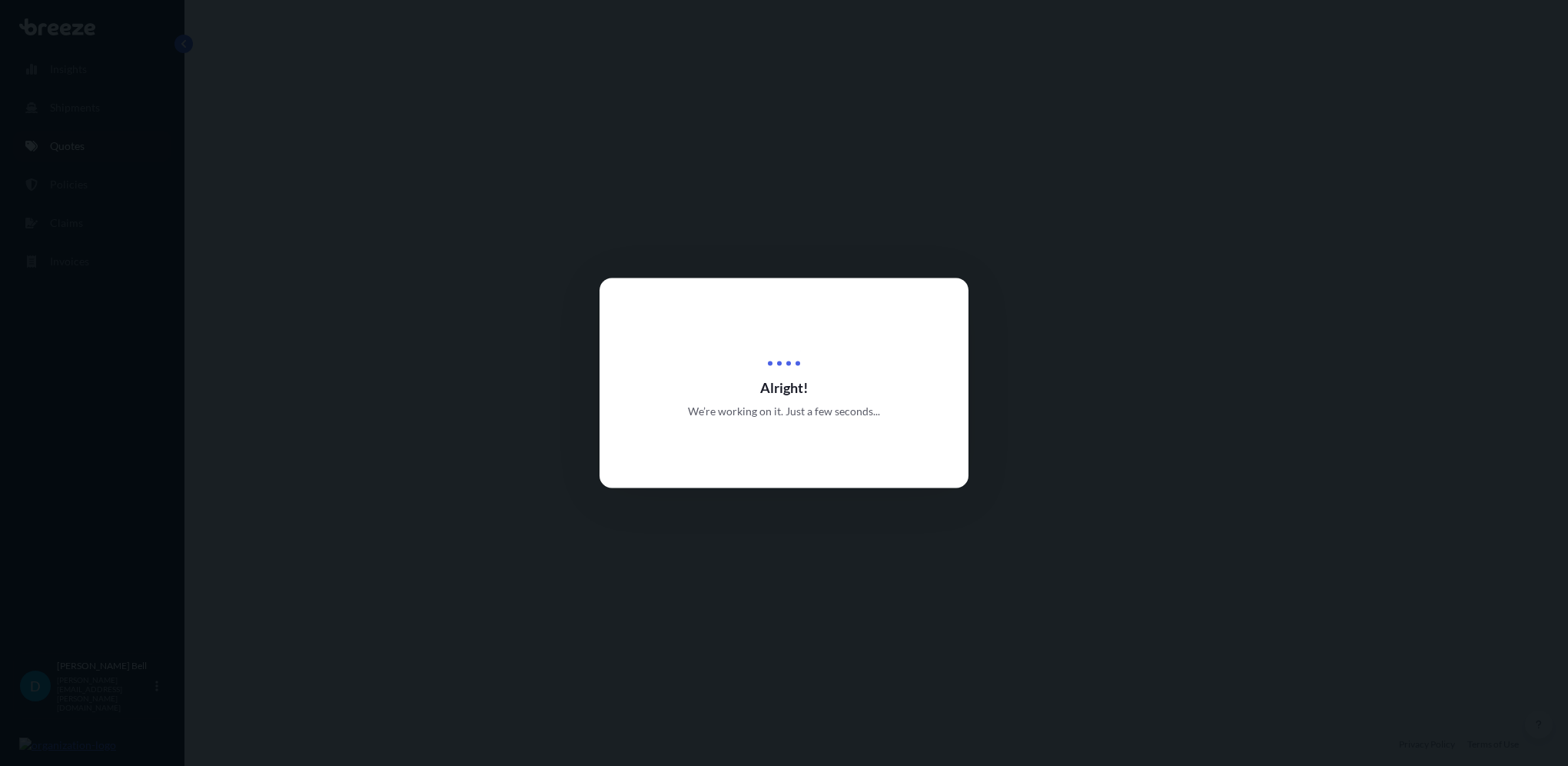
select select "Road"
select select "Air"
select select "2"
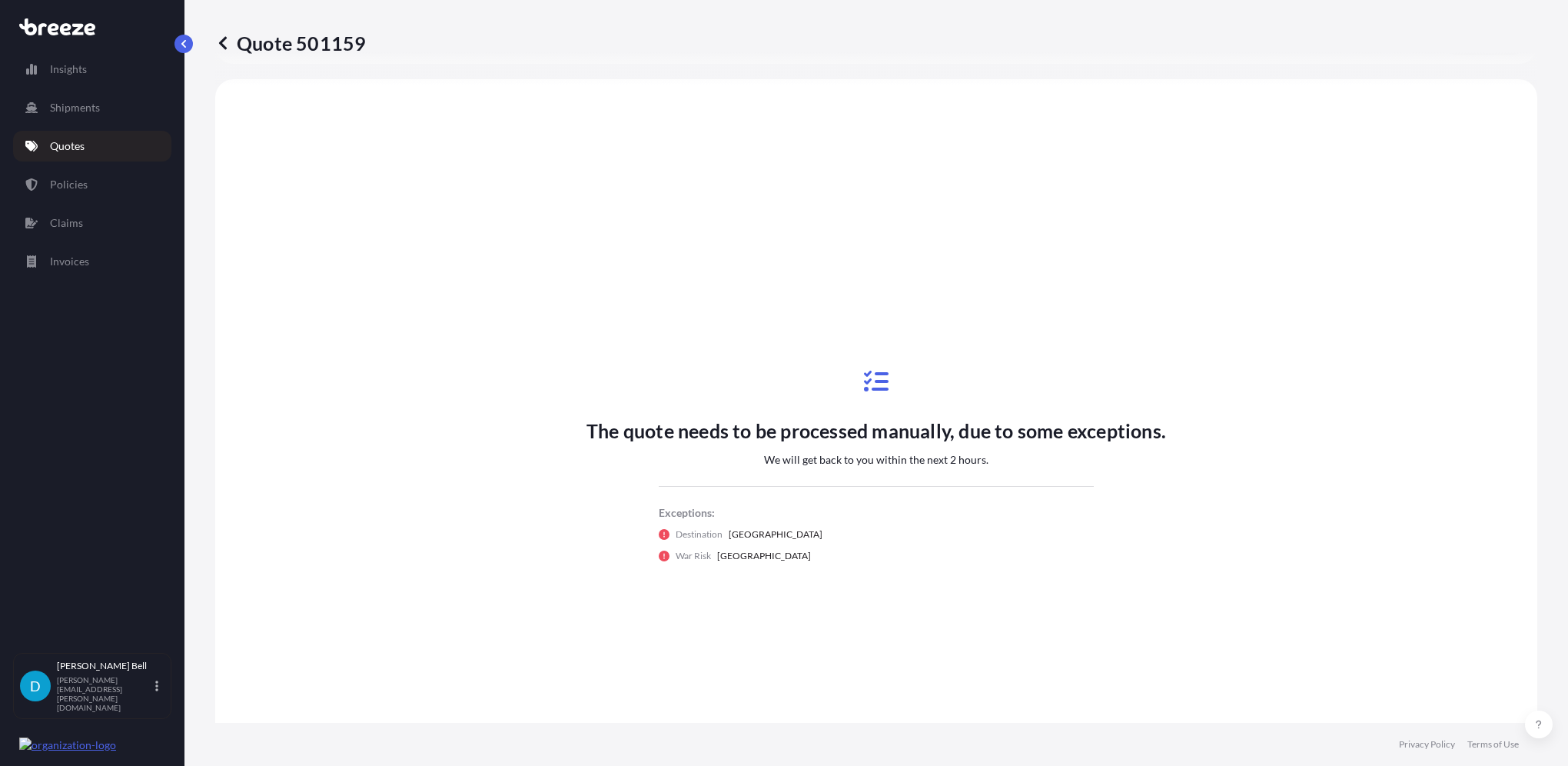
scroll to position [523, 0]
